Goal: Task Accomplishment & Management: Manage account settings

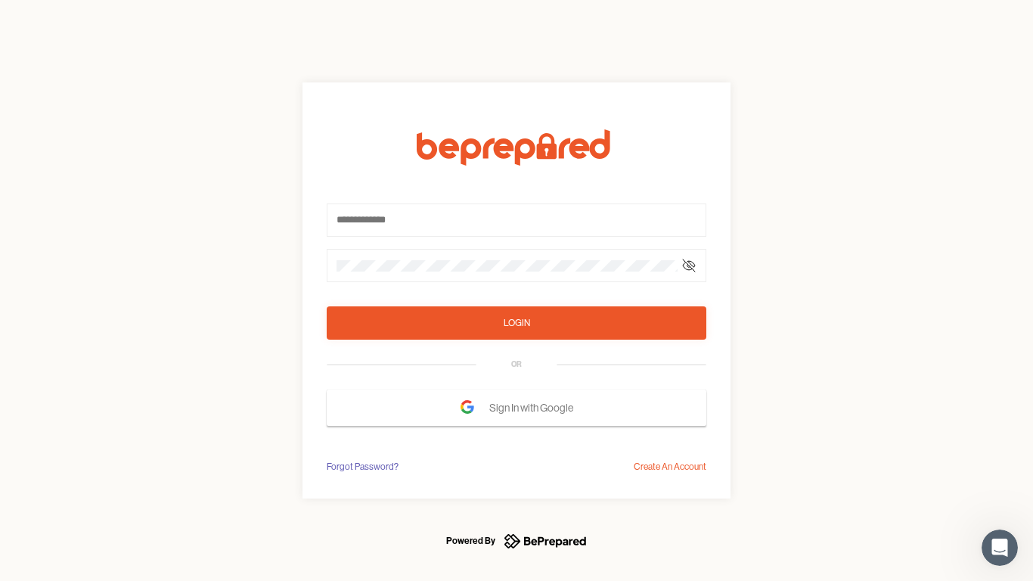
click at [517, 290] on form "Login OR Sign In with Google" at bounding box center [517, 277] width 380 height 297
click at [689, 266] on icon at bounding box center [689, 265] width 12 height 12
click at [517, 323] on div "Login" at bounding box center [517, 322] width 26 height 15
click at [517, 408] on span "Sign In with Google" at bounding box center [535, 407] width 92 height 27
click at [362, 467] on div "Forgot Password?" at bounding box center [363, 466] width 72 height 15
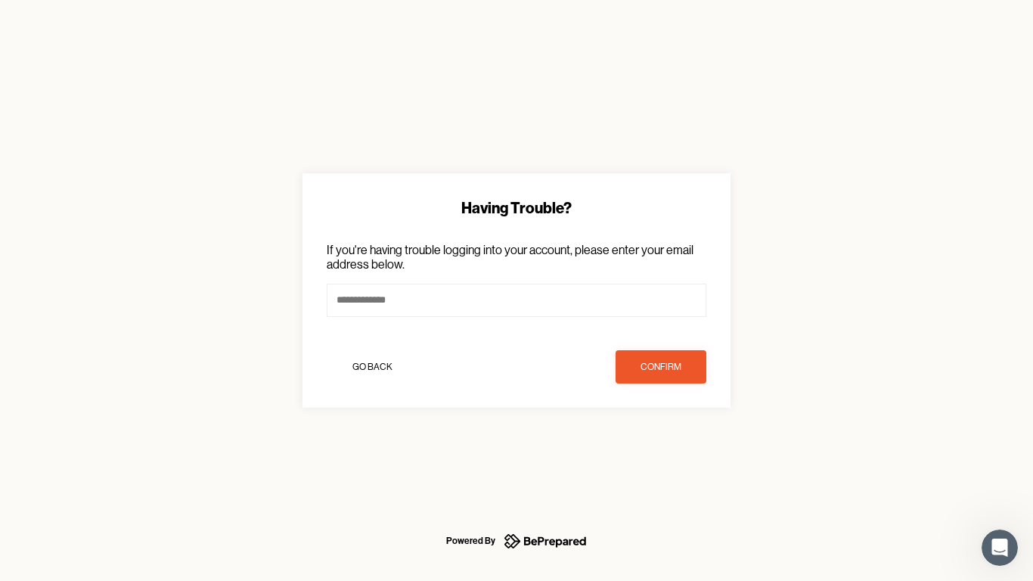
click at [670, 467] on div "Having Trouble? If you're having trouble logging into your account, please ente…" at bounding box center [516, 290] width 1033 height 581
click at [1000, 548] on icon "Open Intercom Messenger" at bounding box center [1000, 548] width 25 height 25
